Goal: Navigation & Orientation: Understand site structure

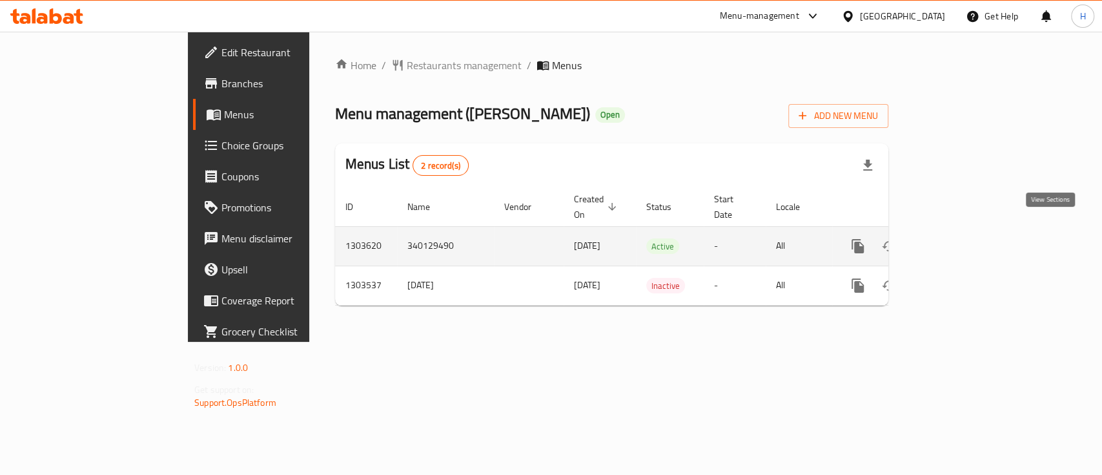
click at [959, 238] on icon "enhanced table" at bounding box center [950, 245] width 15 height 15
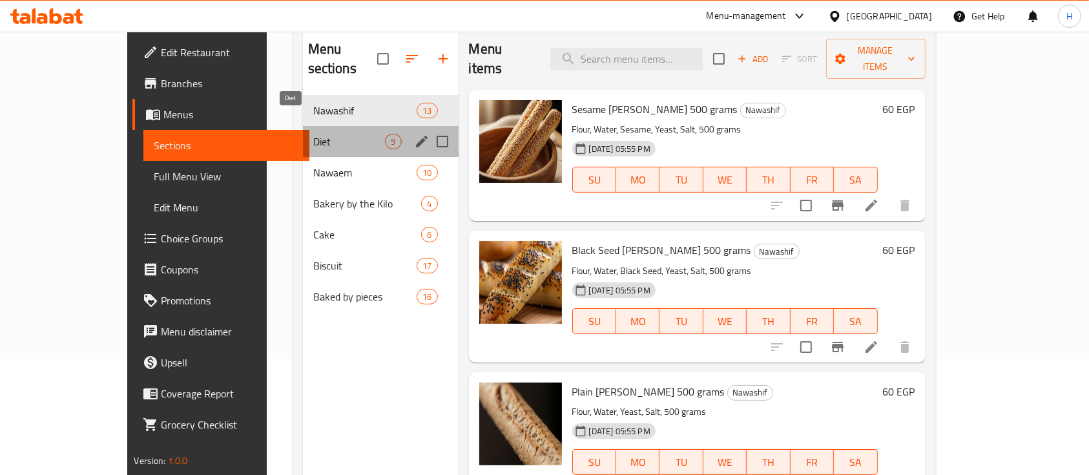
click at [314, 134] on span "Diet" at bounding box center [349, 141] width 72 height 15
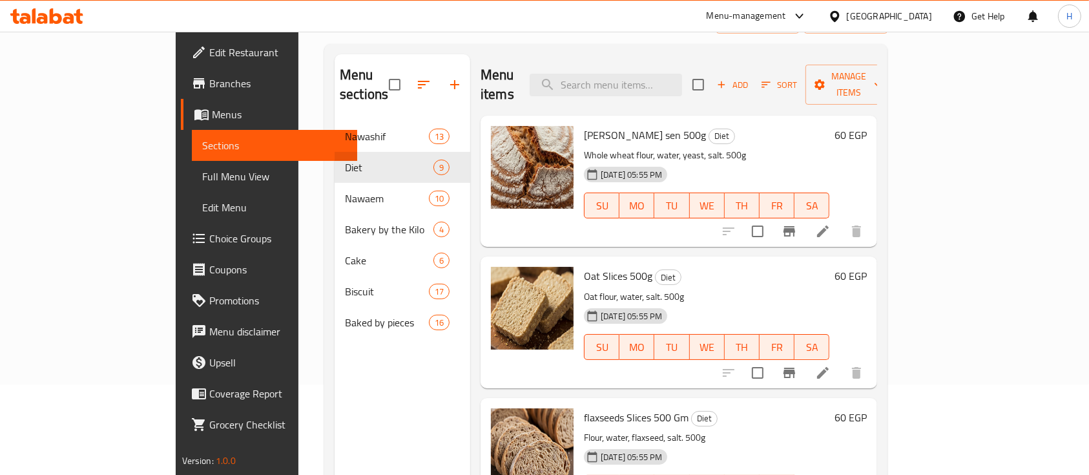
scroll to position [92, 0]
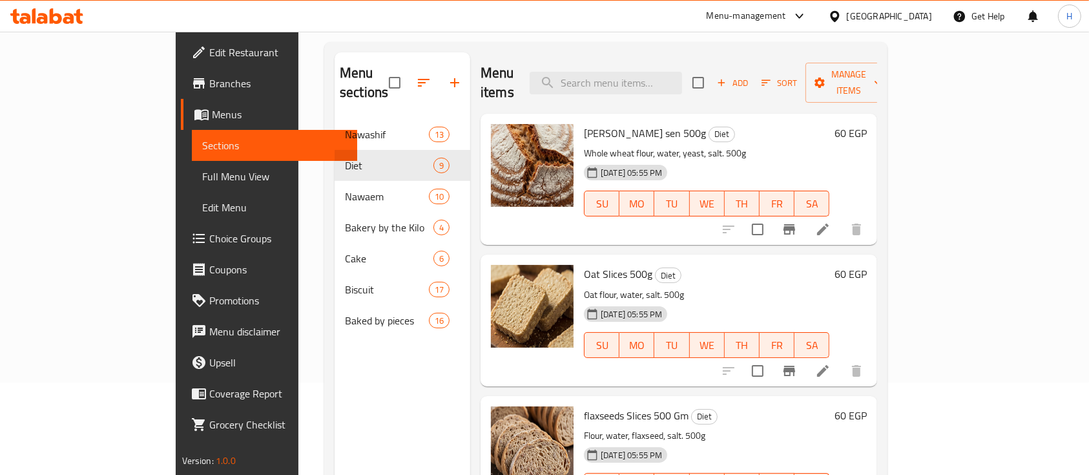
click at [913, 131] on div "Home / Restaurants management / Menus / Sections [PERSON_NAME] bakery Open impo…" at bounding box center [605, 251] width 615 height 624
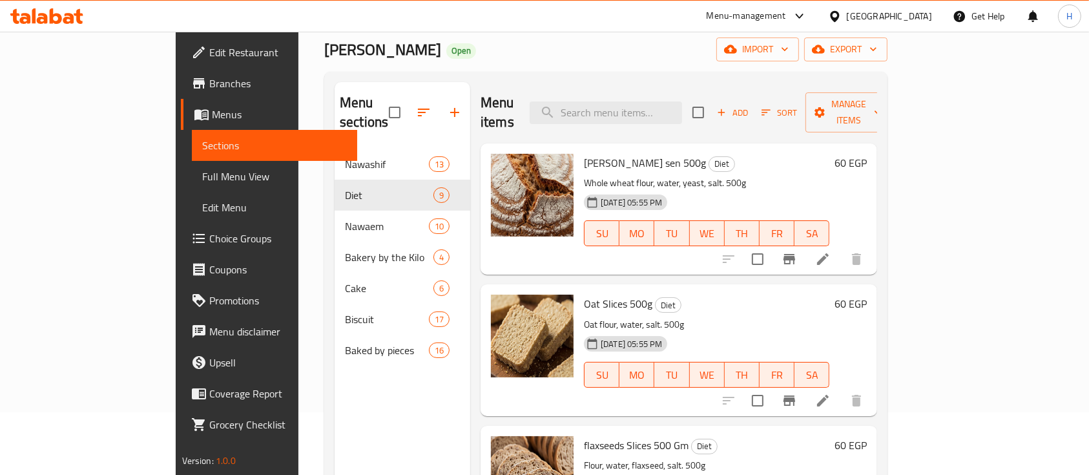
scroll to position [83, 0]
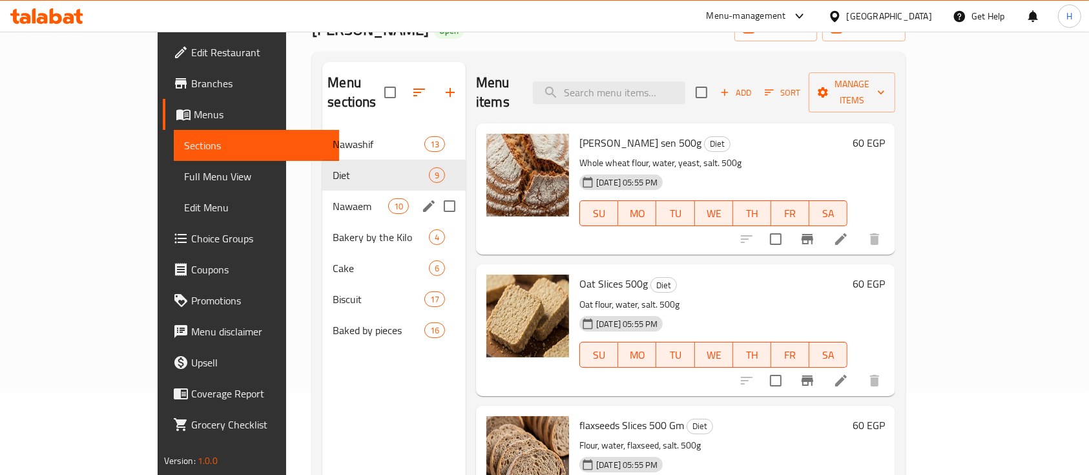
click at [333, 198] on span "Nawaem" at bounding box center [360, 205] width 55 height 15
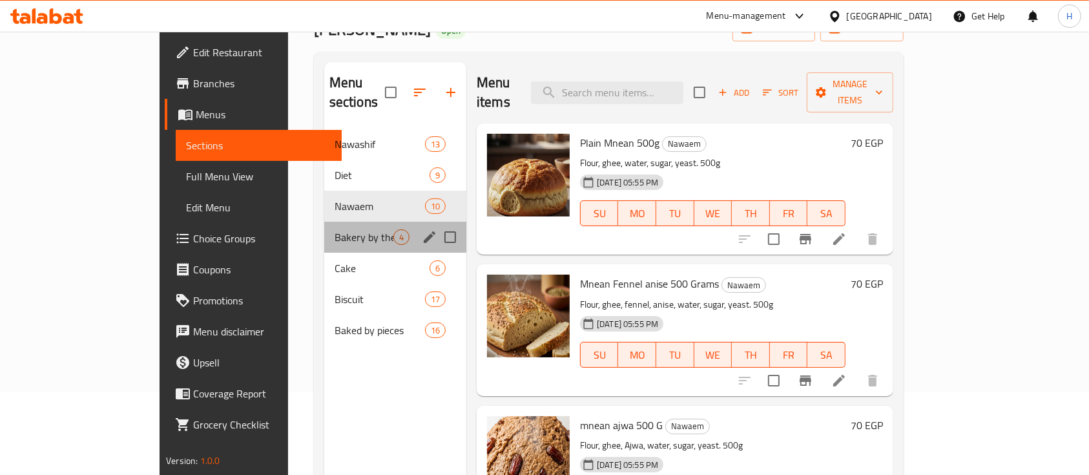
click at [324, 232] on div "Bakery by the Kilo 4" at bounding box center [395, 236] width 142 height 31
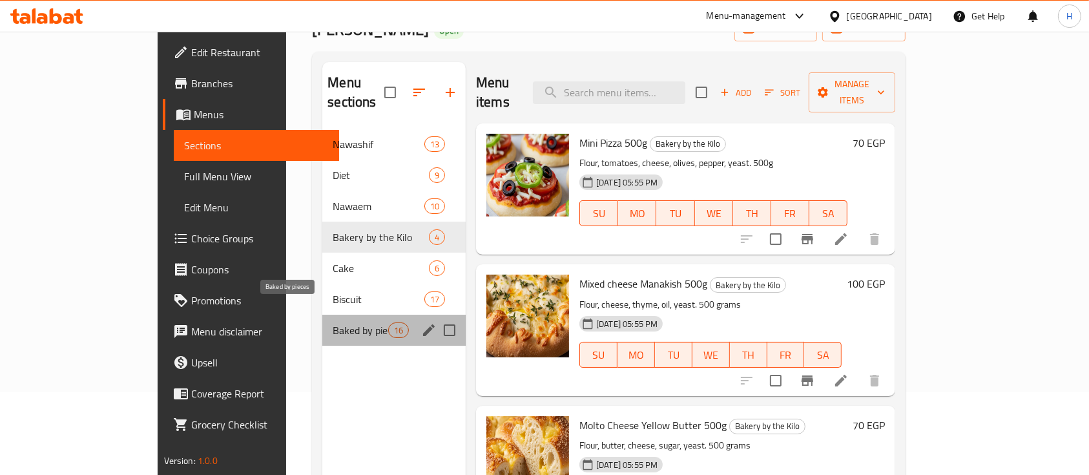
click at [333, 322] on span "Baked by pieces" at bounding box center [360, 329] width 55 height 15
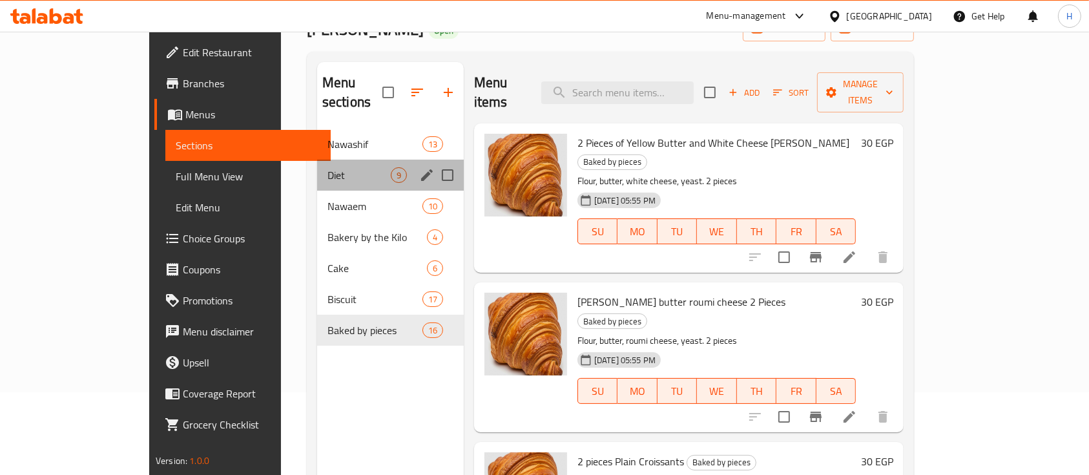
click at [329, 159] on div "Diet 9" at bounding box center [390, 174] width 147 height 31
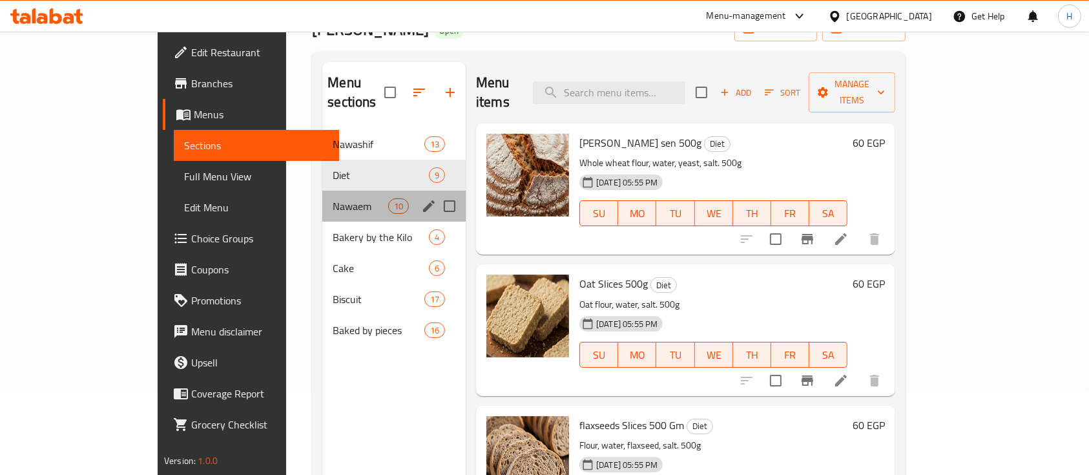
click at [327, 199] on div "Nawaem 10" at bounding box center [393, 205] width 143 height 31
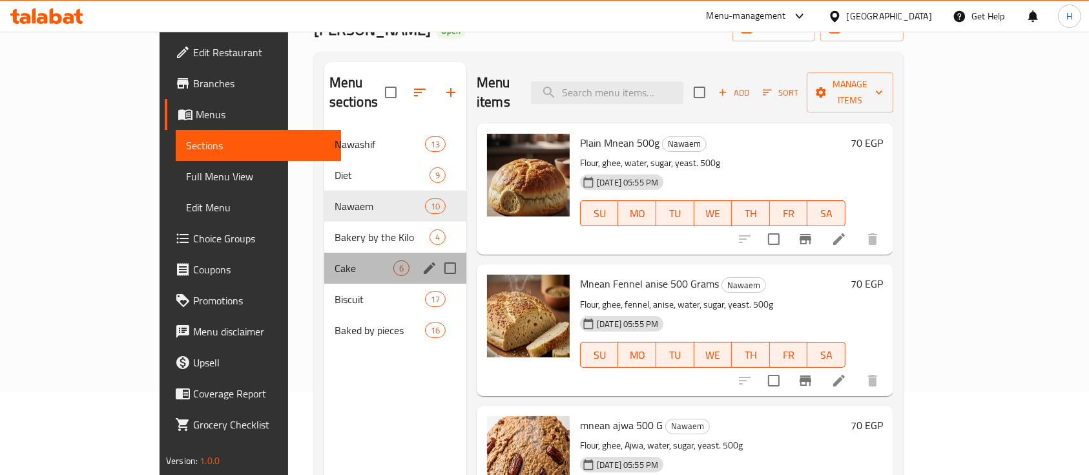
click at [324, 252] on div "Cake 6" at bounding box center [395, 267] width 142 height 31
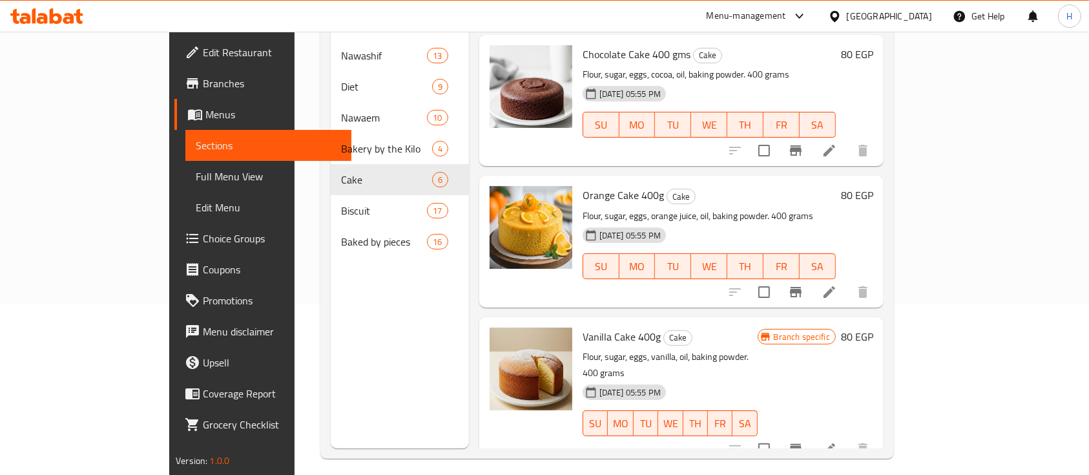
scroll to position [181, 0]
